Goal: Feedback & Contribution: Contribute content

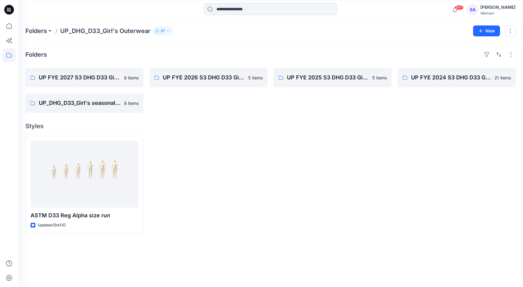
click at [290, 147] on div at bounding box center [333, 185] width 118 height 98
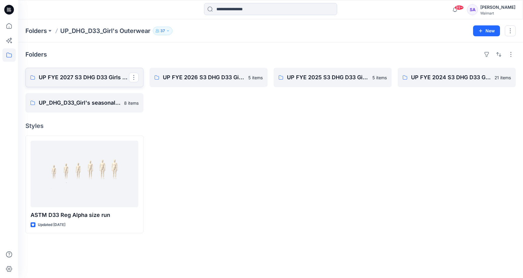
click at [80, 76] on p "UP FYE 2027 S3 DHG D33 Girls Outerwear" at bounding box center [84, 77] width 90 height 8
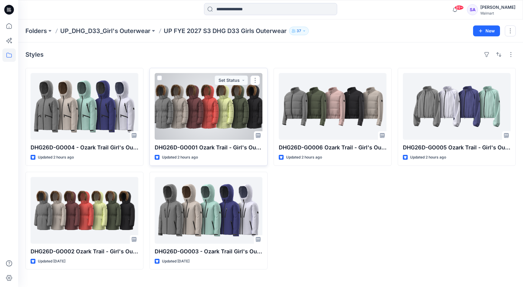
click at [231, 112] on div at bounding box center [209, 106] width 108 height 67
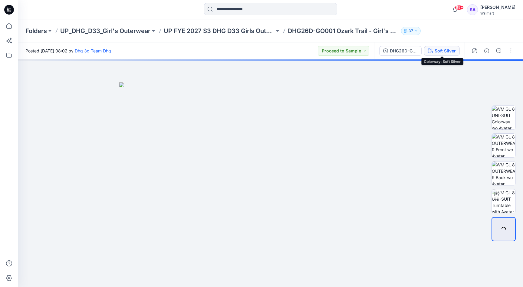
click at [445, 51] on div "Soft Silver" at bounding box center [445, 51] width 21 height 7
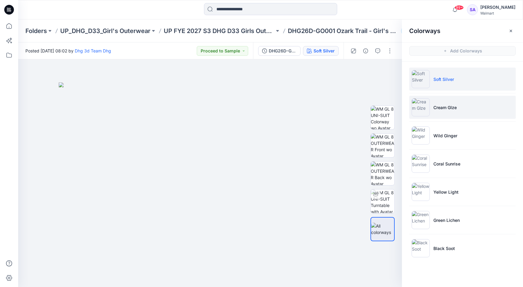
click at [451, 104] on p "Cream Glze" at bounding box center [444, 107] width 23 height 6
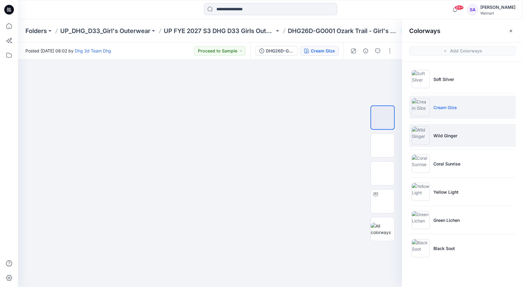
click at [438, 135] on p "Wild Ginger" at bounding box center [445, 135] width 24 height 6
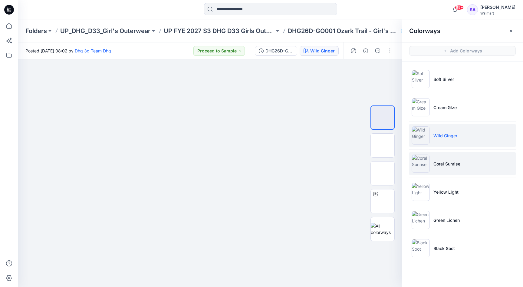
click at [456, 163] on p "Coral Sunrise" at bounding box center [446, 163] width 27 height 6
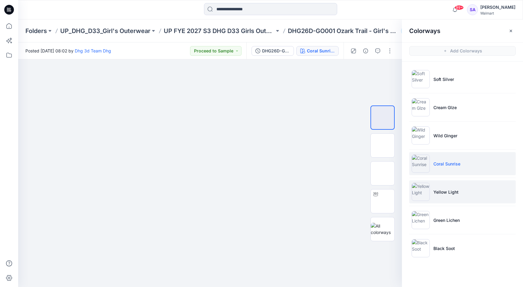
click at [446, 191] on p "Yellow Light" at bounding box center [445, 192] width 25 height 6
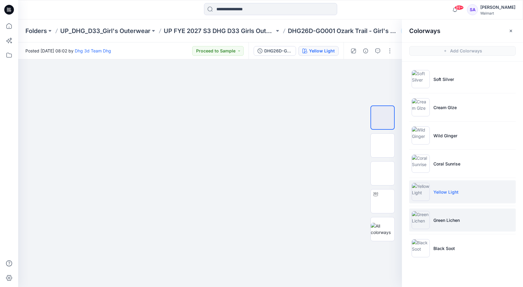
click at [451, 221] on p "Green Lichen" at bounding box center [446, 220] width 26 height 6
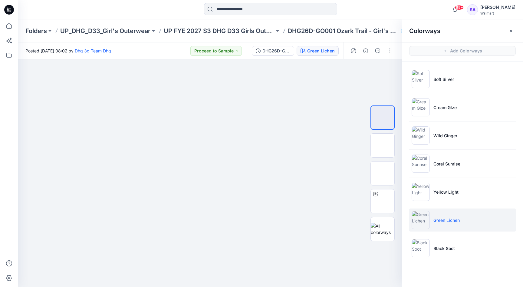
click at [423, 236] on ul "Soft Silver Cream Glze Wild Ginger Coral Sunrise Yellow Light Green Lichen Blac…" at bounding box center [462, 163] width 121 height 204
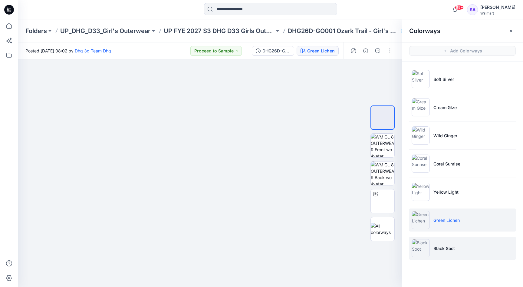
click at [426, 242] on img at bounding box center [421, 248] width 18 height 18
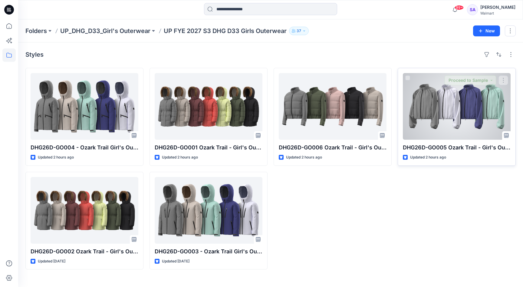
click at [434, 105] on div at bounding box center [457, 106] width 108 height 67
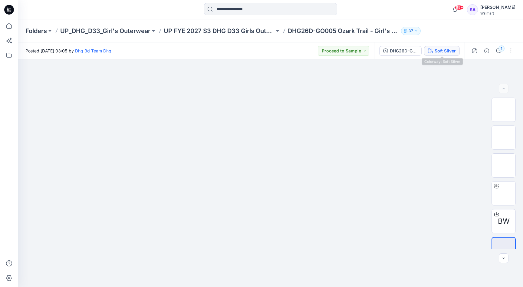
click at [434, 51] on button "Soft Silver" at bounding box center [442, 51] width 36 height 10
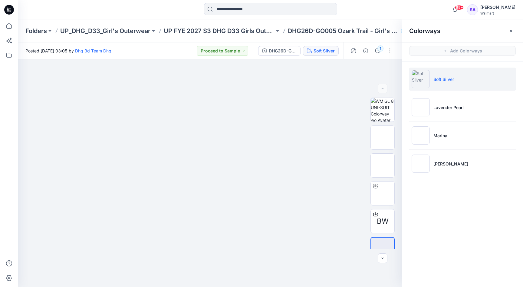
click at [436, 94] on ul "Soft Silver Lavender Pearl Marina [PERSON_NAME]" at bounding box center [462, 121] width 121 height 120
click at [433, 113] on li "Lavender Pearl" at bounding box center [462, 107] width 107 height 23
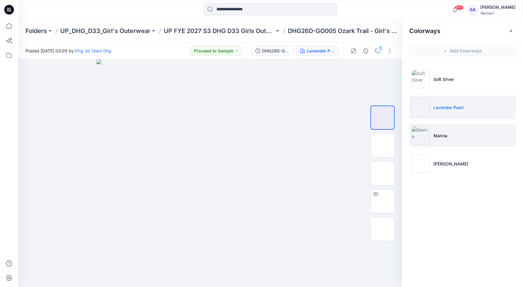
click at [448, 135] on li "Marina" at bounding box center [462, 135] width 107 height 23
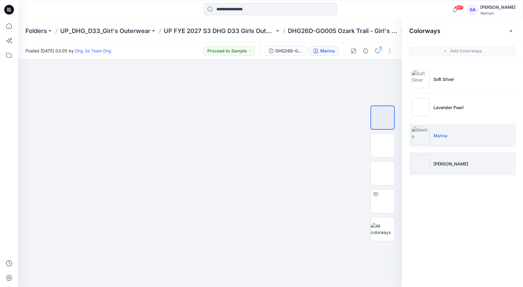
click at [451, 166] on p "[PERSON_NAME]" at bounding box center [450, 163] width 35 height 6
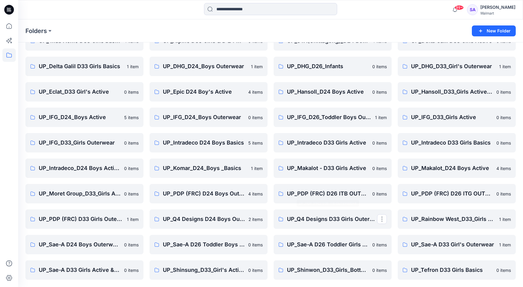
scroll to position [35, 0]
click at [453, 249] on link "UP_Sae-A D33 Girl's Outerwear" at bounding box center [457, 244] width 118 height 19
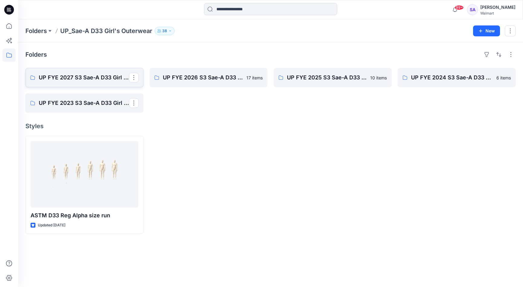
click at [83, 81] on p "UP FYE 2027 S3 Sae-A D33 Girl Outerwear - OZARK TRAIL" at bounding box center [84, 77] width 90 height 8
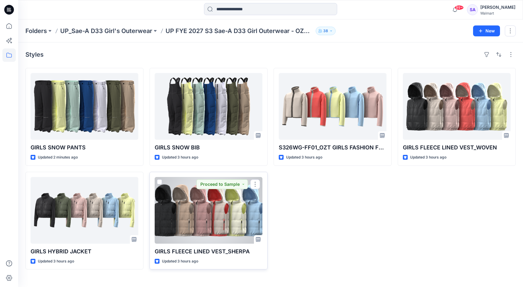
click at [208, 222] on div at bounding box center [209, 210] width 108 height 67
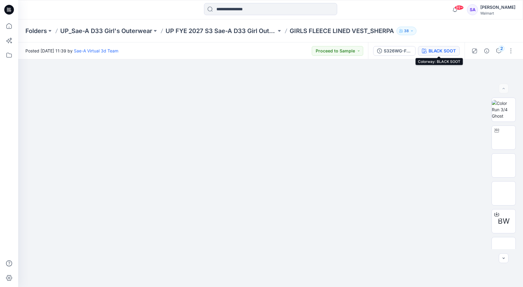
click at [435, 50] on div "BLACK SOOT" at bounding box center [442, 51] width 27 height 7
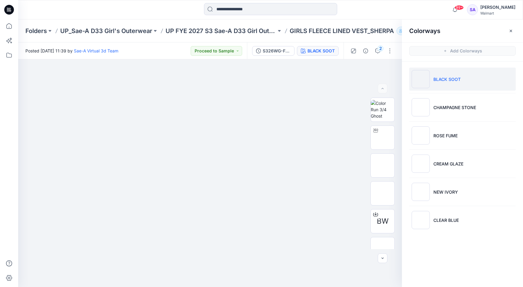
click at [449, 79] on p "BLACK SOOT" at bounding box center [446, 79] width 27 height 6
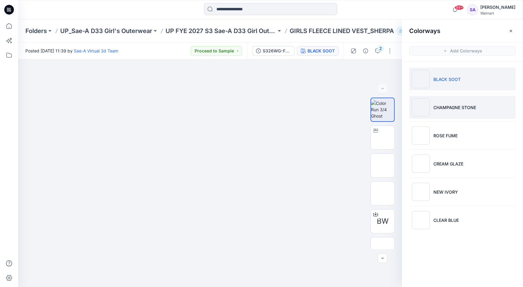
click at [462, 107] on p "CHAMPAGNE STONE" at bounding box center [454, 107] width 43 height 6
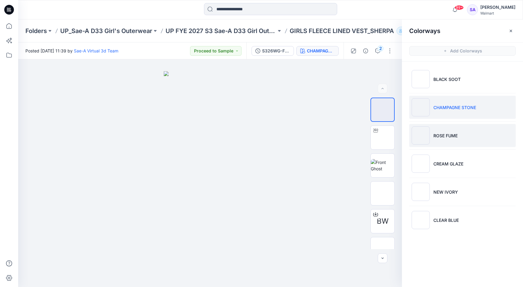
click at [447, 138] on p "ROSE FUME" at bounding box center [445, 135] width 24 height 6
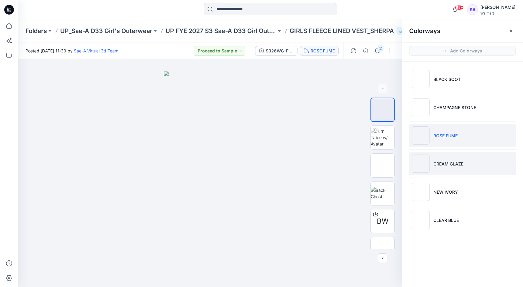
click at [448, 164] on p "CREAM GLAZE" at bounding box center [448, 163] width 30 height 6
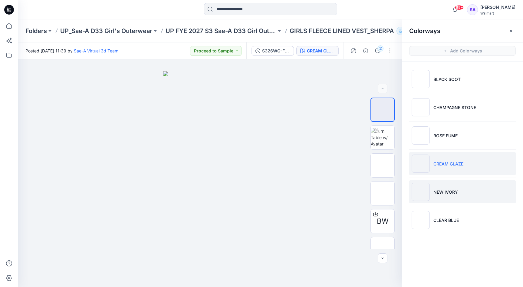
click at [450, 195] on p "NEW IVORY" at bounding box center [445, 192] width 25 height 6
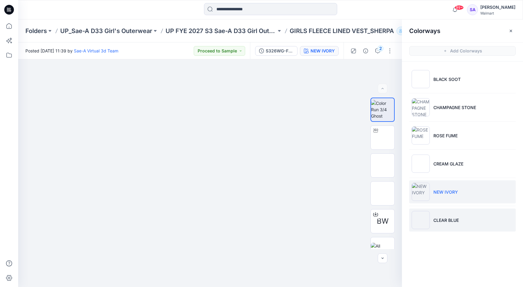
click at [454, 221] on p "CLEAR BLUE" at bounding box center [445, 220] width 25 height 6
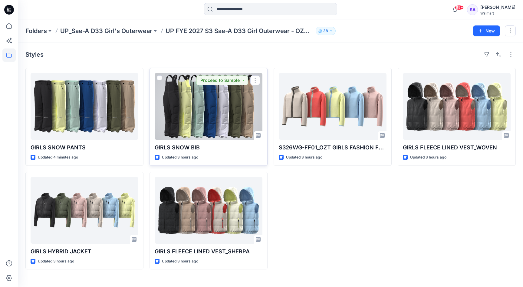
click at [234, 93] on div at bounding box center [209, 106] width 108 height 67
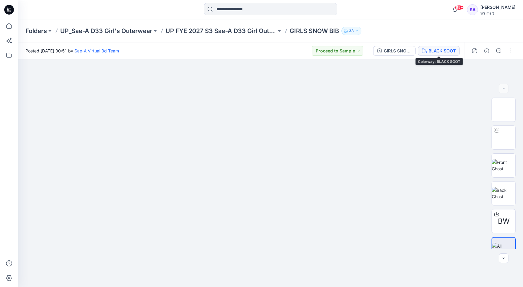
click at [444, 48] on div "BLACK SOOT" at bounding box center [442, 51] width 27 height 7
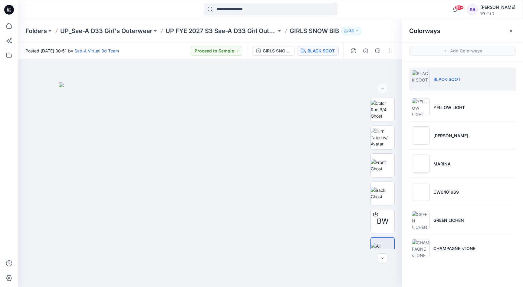
click at [439, 78] on p "BLACK SOOT" at bounding box center [446, 79] width 27 height 6
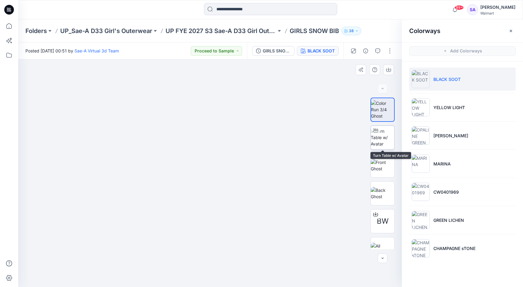
click at [385, 142] on img at bounding box center [383, 137] width 24 height 19
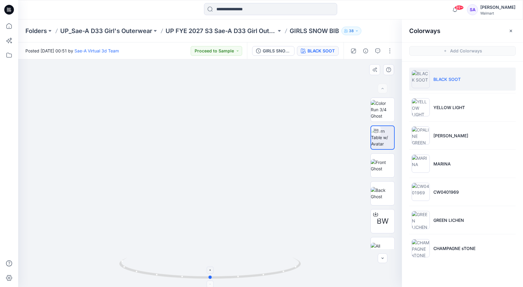
drag, startPoint x: 226, startPoint y: 274, endPoint x: 227, endPoint y: 270, distance: 3.9
click at [227, 270] on icon at bounding box center [210, 268] width 183 height 23
click at [463, 111] on li "YELLOW LIGHT" at bounding box center [462, 107] width 107 height 23
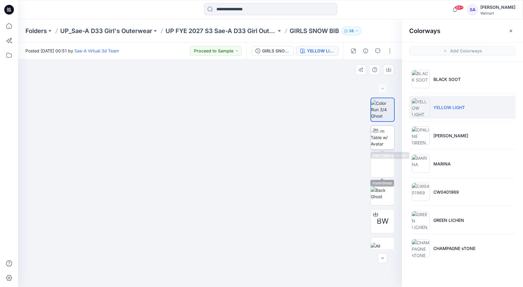
click at [381, 144] on img at bounding box center [383, 137] width 24 height 19
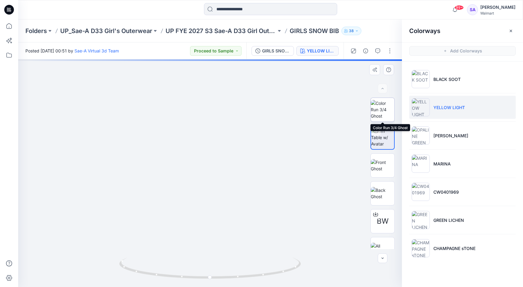
click at [383, 105] on img at bounding box center [383, 109] width 24 height 19
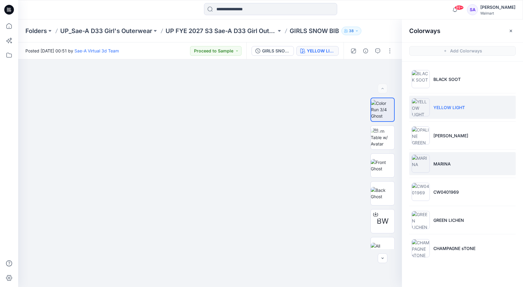
click at [455, 165] on li "MARINA" at bounding box center [462, 163] width 107 height 23
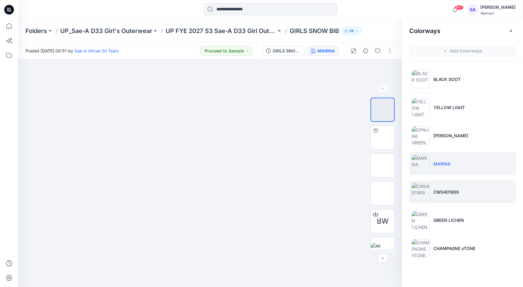
click at [454, 194] on p "CW0401969" at bounding box center [445, 192] width 25 height 6
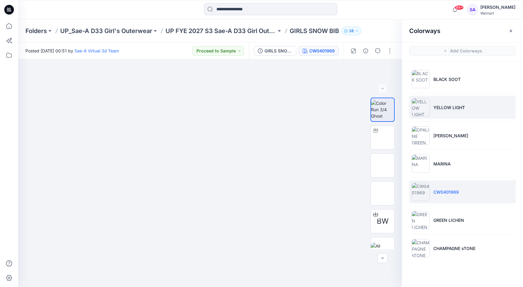
click at [439, 110] on p "YELLOW LIGHT" at bounding box center [448, 107] width 31 height 6
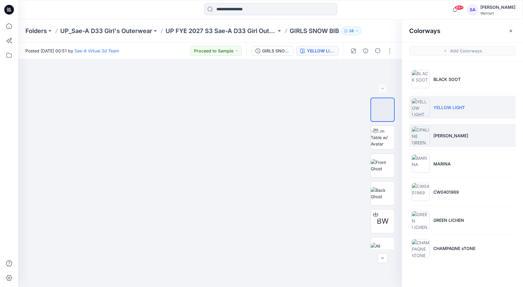
click at [433, 138] on li "[PERSON_NAME]" at bounding box center [462, 135] width 107 height 23
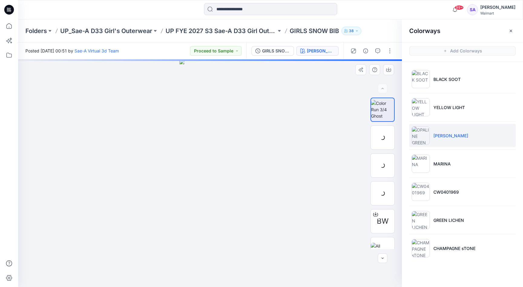
click at [333, 152] on div at bounding box center [210, 172] width 384 height 227
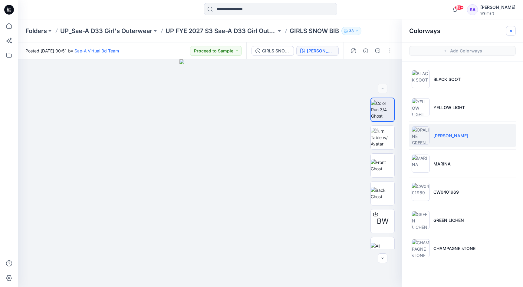
click at [514, 29] on button "button" at bounding box center [511, 31] width 10 height 10
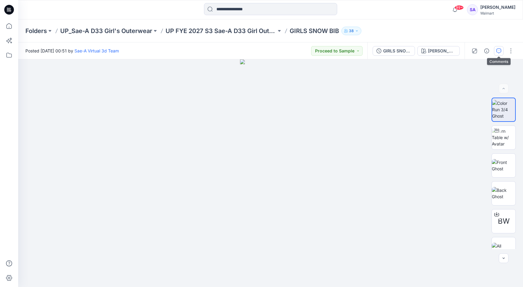
click at [501, 51] on button "button" at bounding box center [499, 51] width 10 height 10
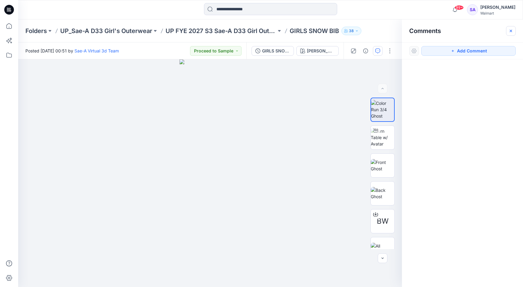
click at [511, 30] on icon "button" at bounding box center [511, 30] width 2 height 2
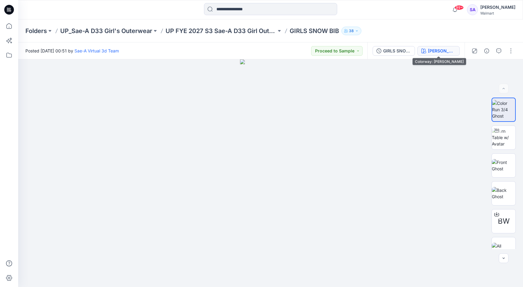
click at [434, 46] on button "[PERSON_NAME]" at bounding box center [438, 51] width 42 height 10
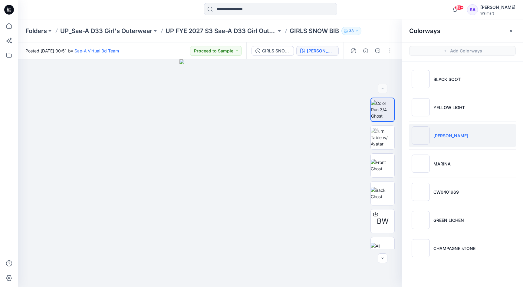
click at [306, 29] on p "GIRLS SNOW BIB" at bounding box center [314, 31] width 49 height 8
click at [242, 27] on p "UP FYE 2027 S3 Sae-A D33 Girl Outerwear - OZARK TRAIL" at bounding box center [221, 31] width 111 height 8
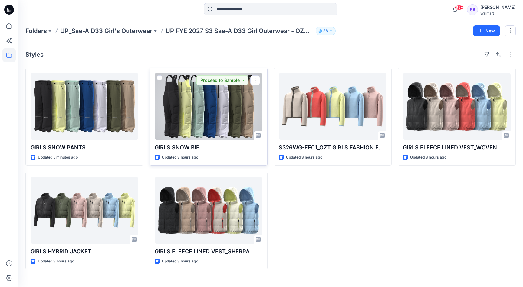
click at [209, 107] on div at bounding box center [209, 106] width 108 height 67
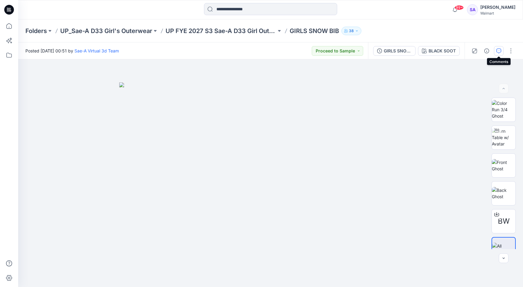
click at [501, 53] on icon "button" at bounding box center [498, 50] width 5 height 5
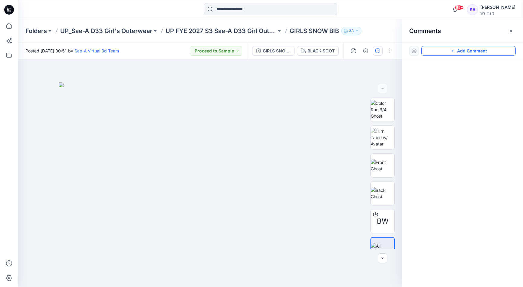
click at [447, 47] on button "Add Comment" at bounding box center [468, 51] width 94 height 10
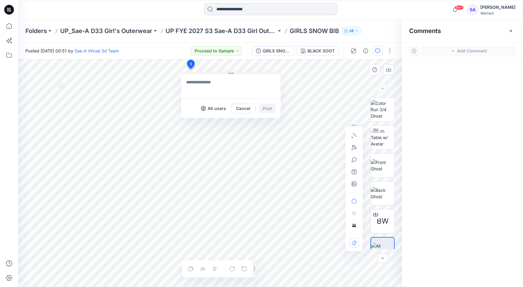
click at [190, 69] on div "1 All users Cancel Post Layer 1" at bounding box center [210, 172] width 384 height 227
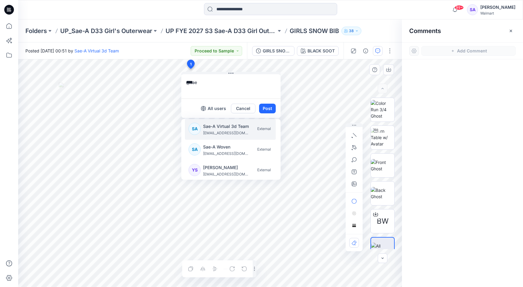
click at [217, 130] on p "[EMAIL_ADDRESS][DOMAIN_NAME]" at bounding box center [225, 133] width 45 height 6
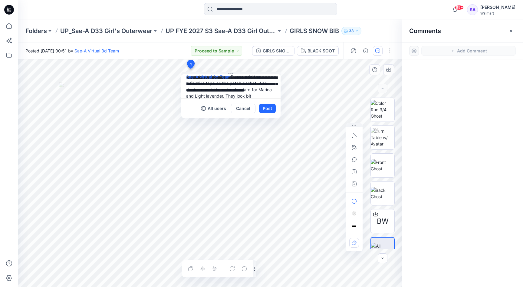
scroll to position [17, 0]
type textarea "**********"
click at [269, 108] on button "Post" at bounding box center [267, 108] width 17 height 10
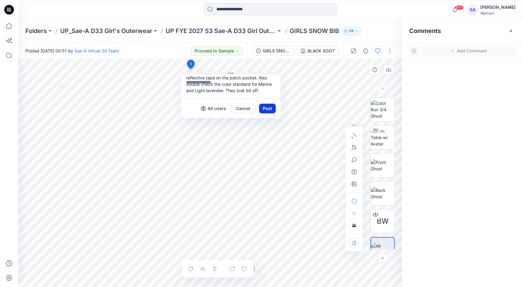
scroll to position [0, 0]
